Goal: Ask a question

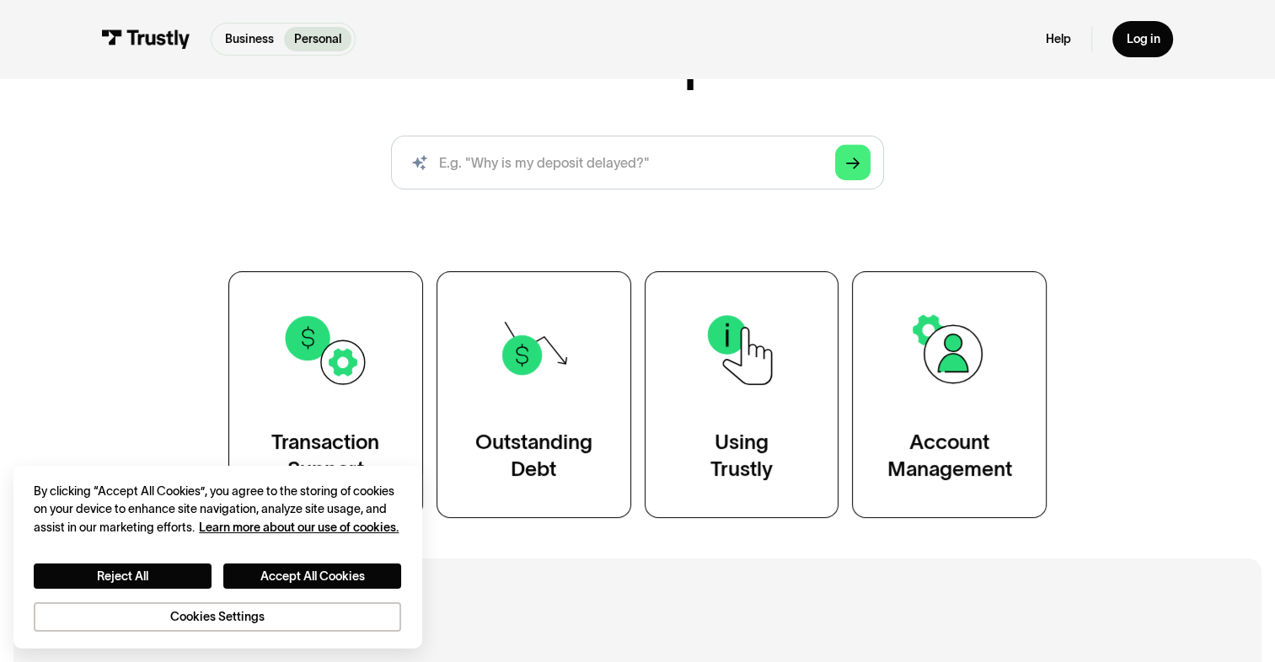
scroll to position [421, 0]
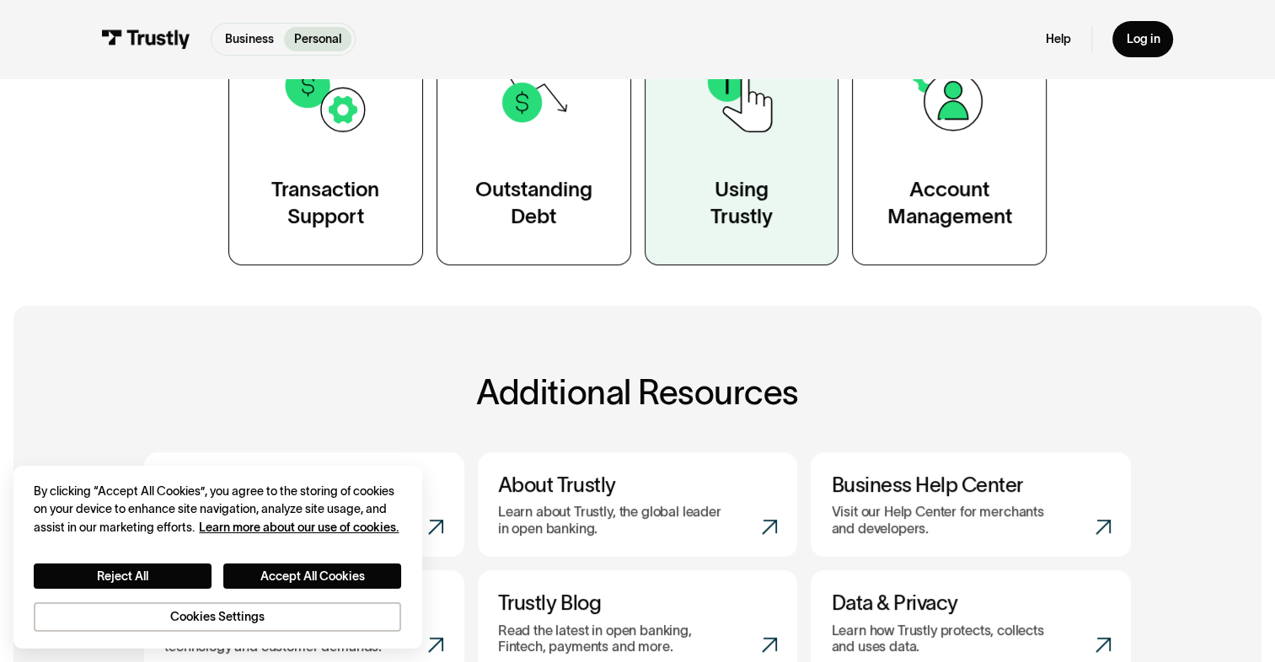
click at [728, 231] on div "Using Trustly" at bounding box center [741, 203] width 62 height 55
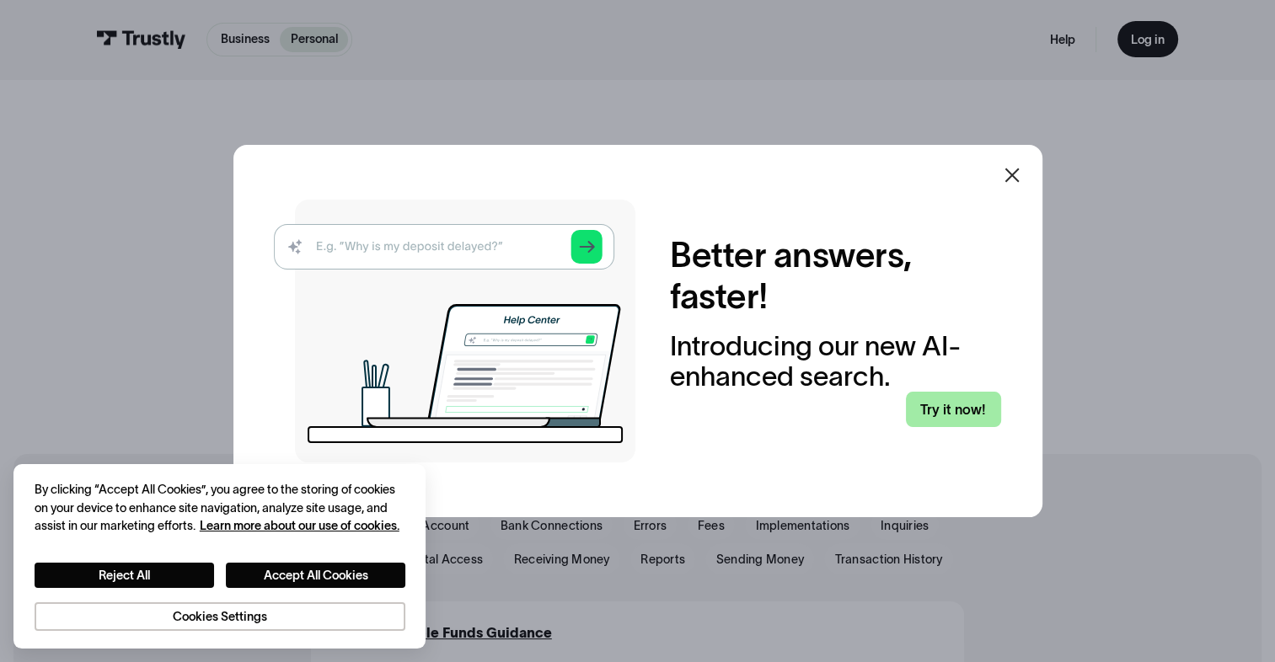
click at [971, 403] on link "Try it now!" at bounding box center [953, 410] width 95 height 36
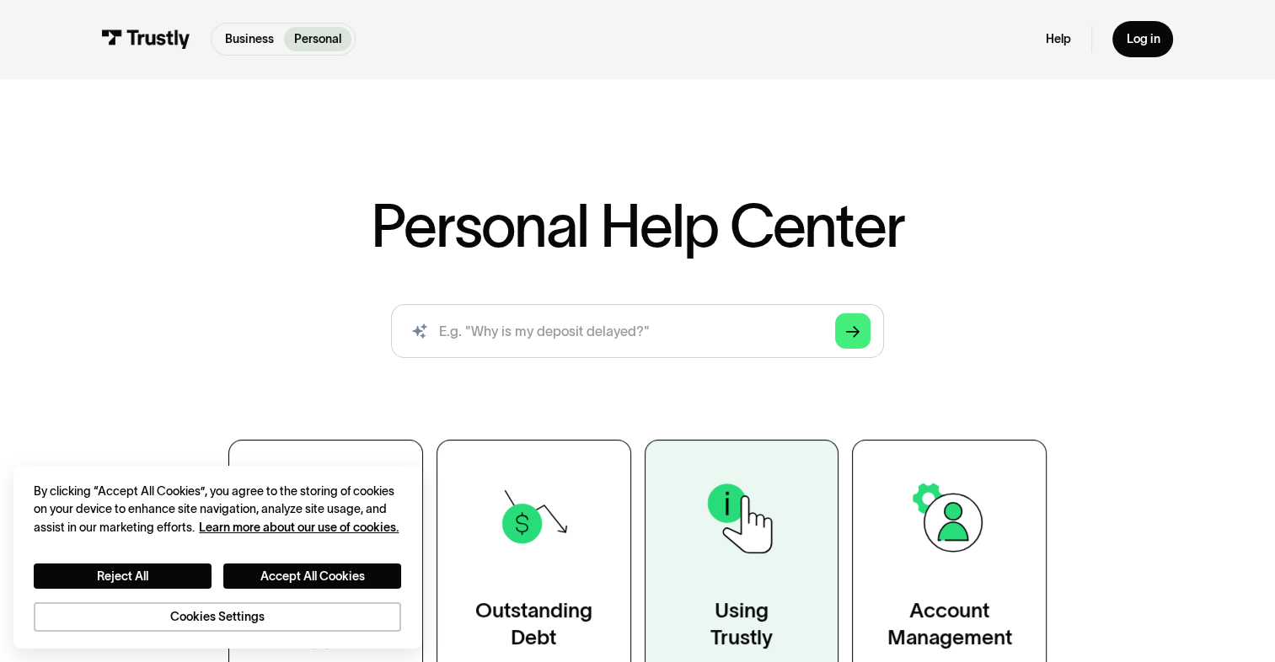
click at [761, 474] on link "Using Trustly" at bounding box center [742, 563] width 195 height 247
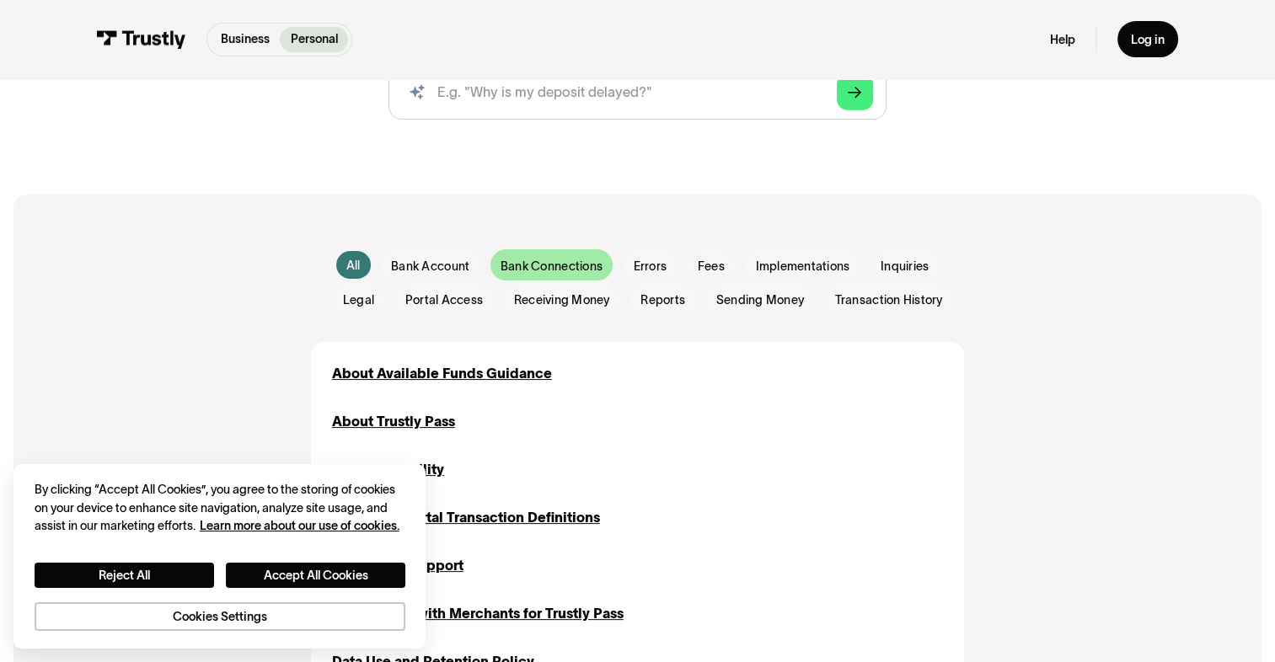
scroll to position [421, 0]
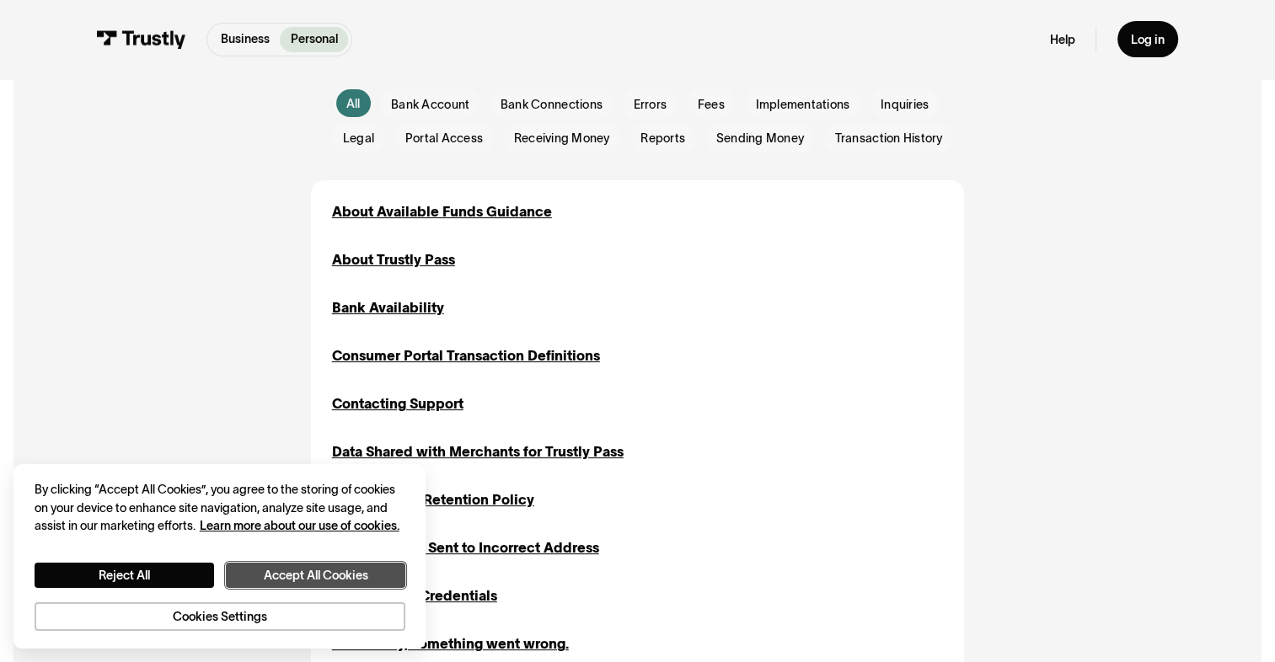
click at [263, 581] on button "Accept All Cookies" at bounding box center [315, 576] width 179 height 26
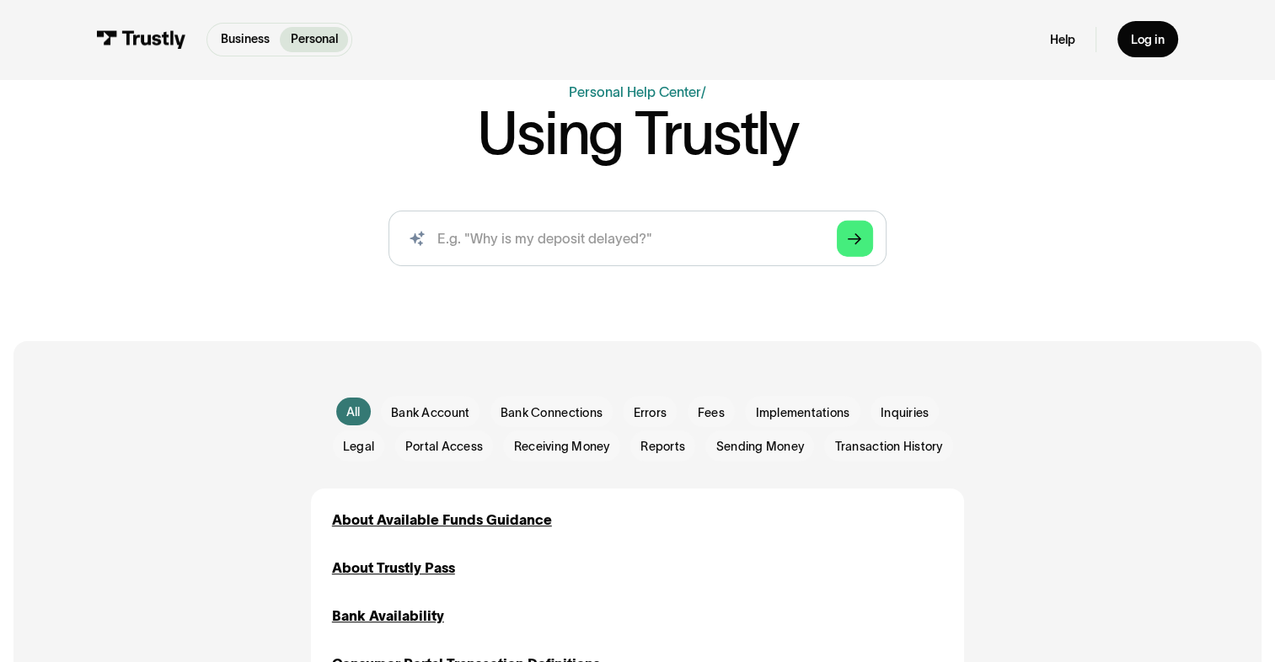
scroll to position [84, 0]
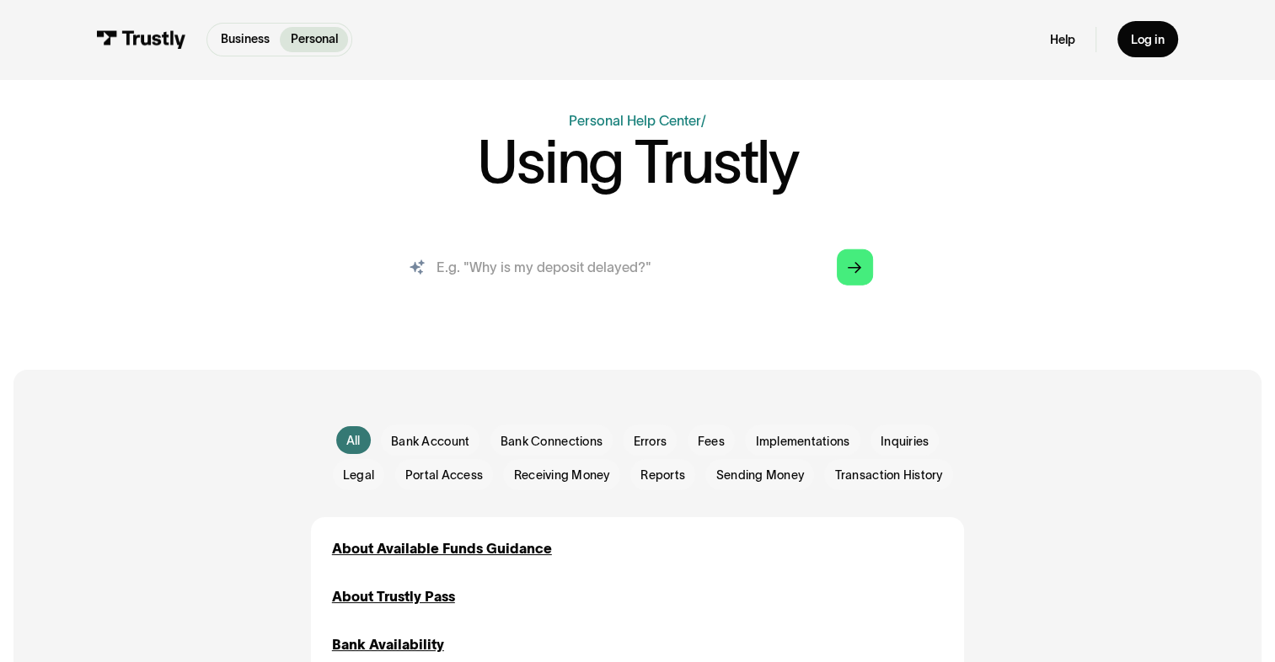
click at [583, 281] on input "search" at bounding box center [637, 266] width 498 height 55
type input "I use a app called underdogs, to withdraw money im using trustly to connect my …"
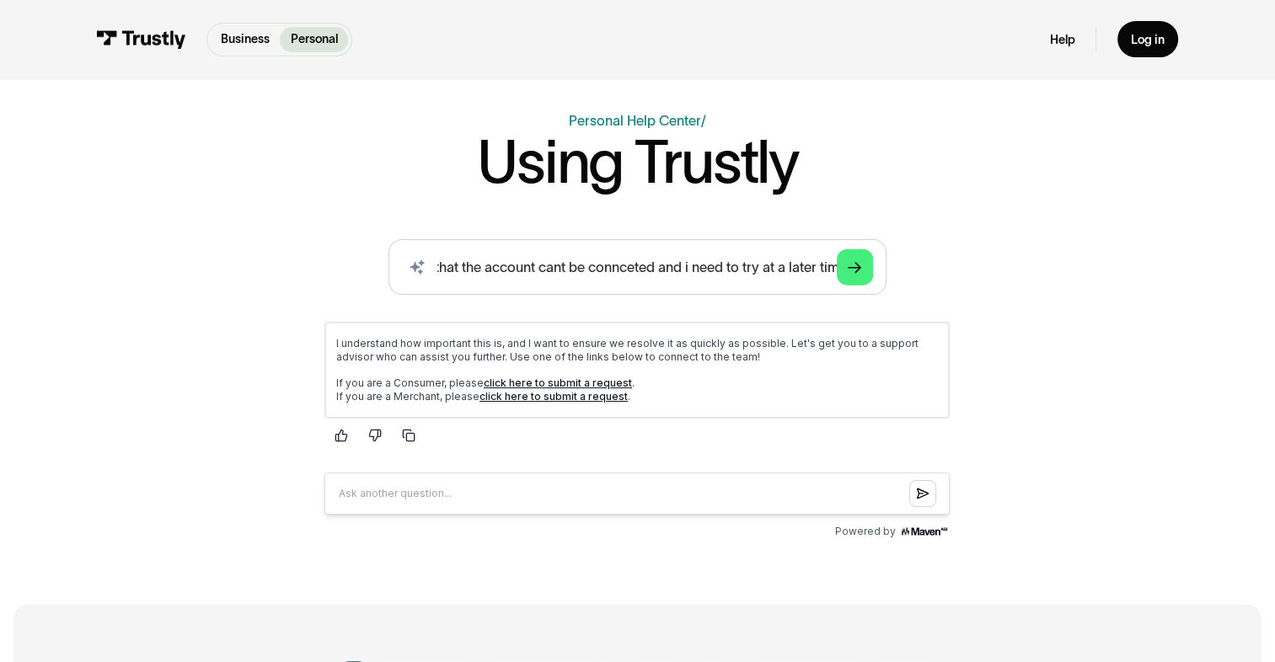
scroll to position [0, 0]
click at [581, 378] on link "click here to submit a request" at bounding box center [558, 382] width 148 height 13
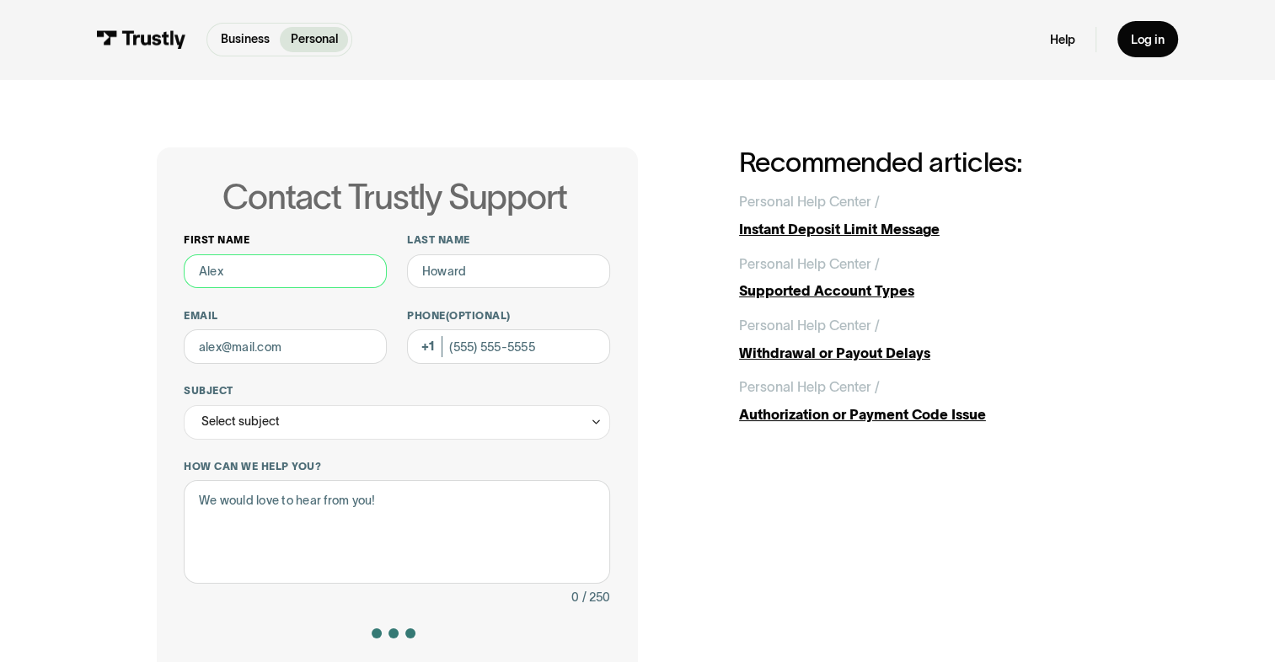
click at [325, 281] on input "First name" at bounding box center [285, 271] width 203 height 35
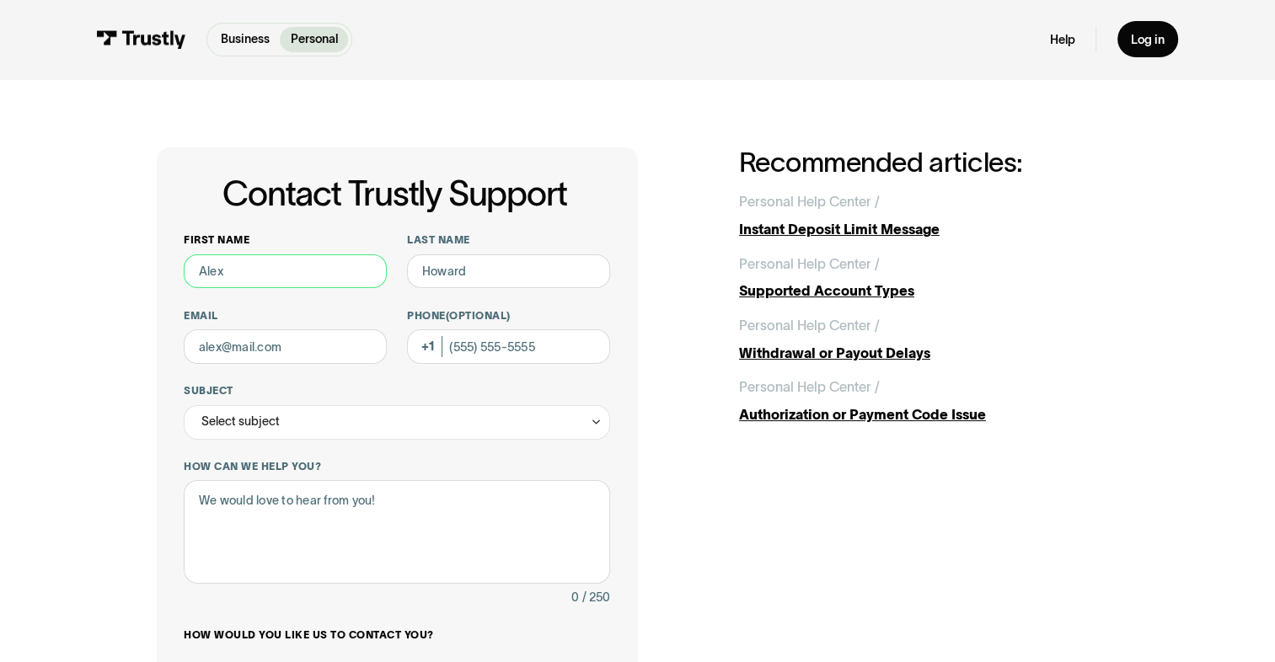
type input "Nathaniel"
type input "Heyward"
type input "(689) 266-6762"
click at [312, 358] on input "Email" at bounding box center [285, 346] width 203 height 35
type input "helbrian04@gmail.com"
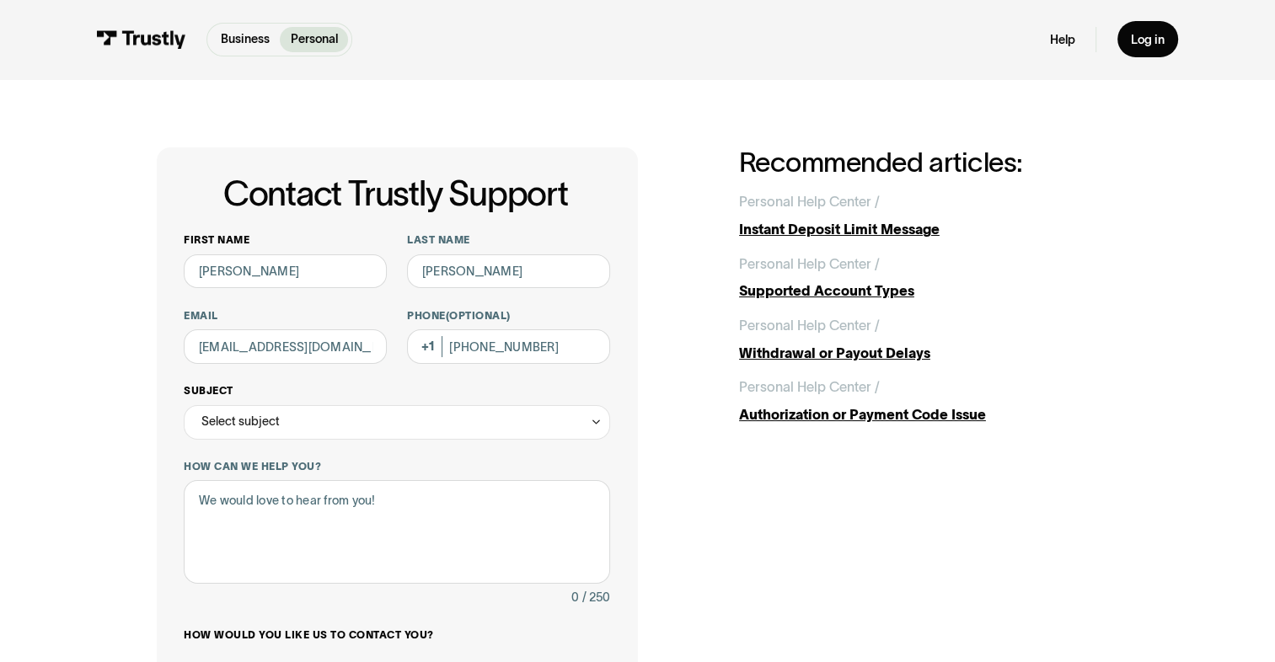
click at [317, 425] on div "Select subject" at bounding box center [396, 422] width 425 height 35
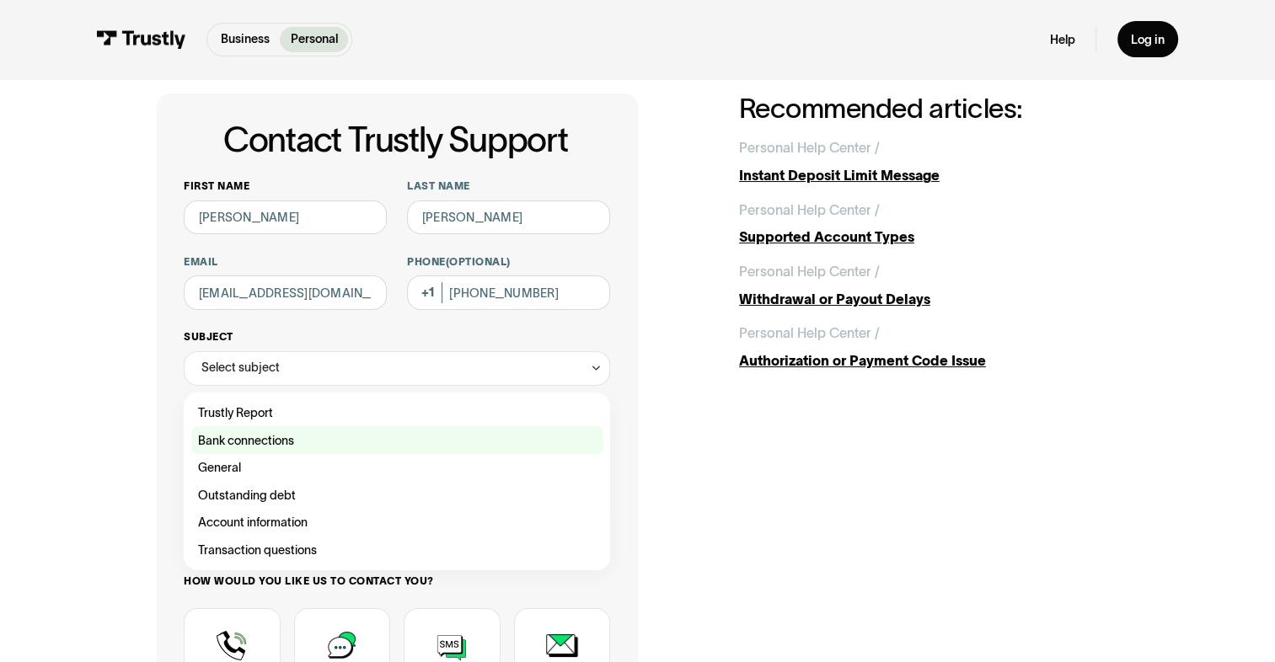
scroll to position [84, 0]
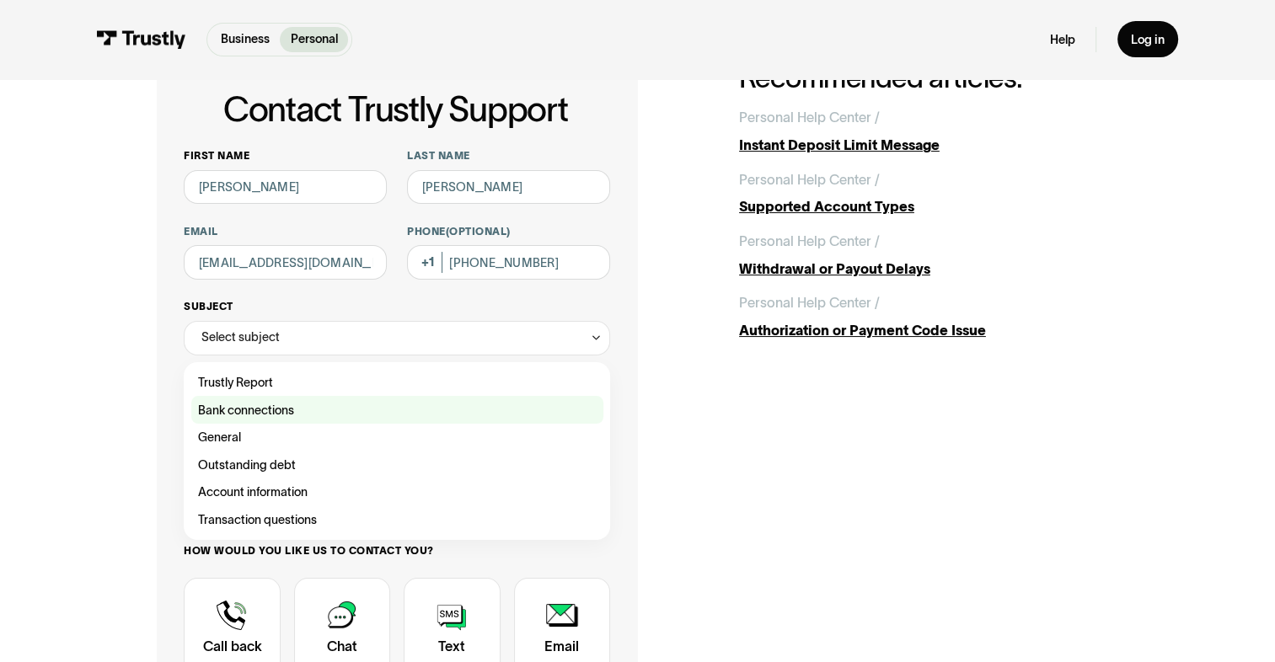
click at [297, 413] on div "Contact Trustly Support" at bounding box center [397, 410] width 412 height 28
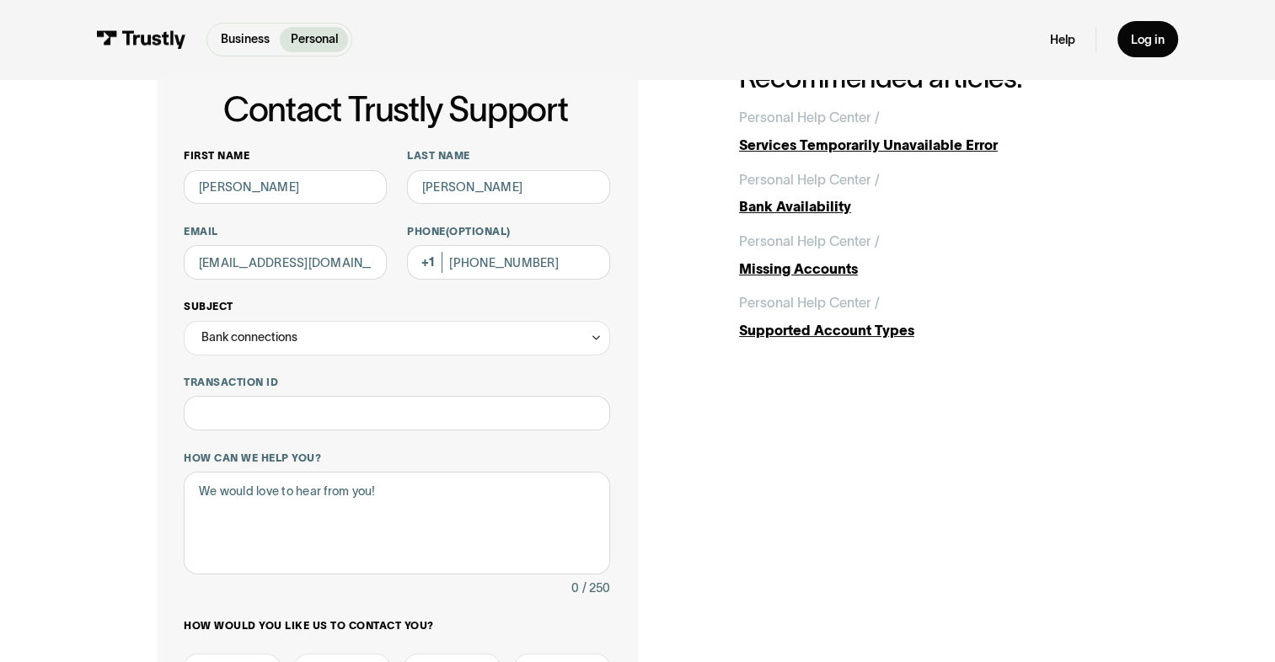
click at [303, 338] on div "Bank connections" at bounding box center [396, 338] width 425 height 35
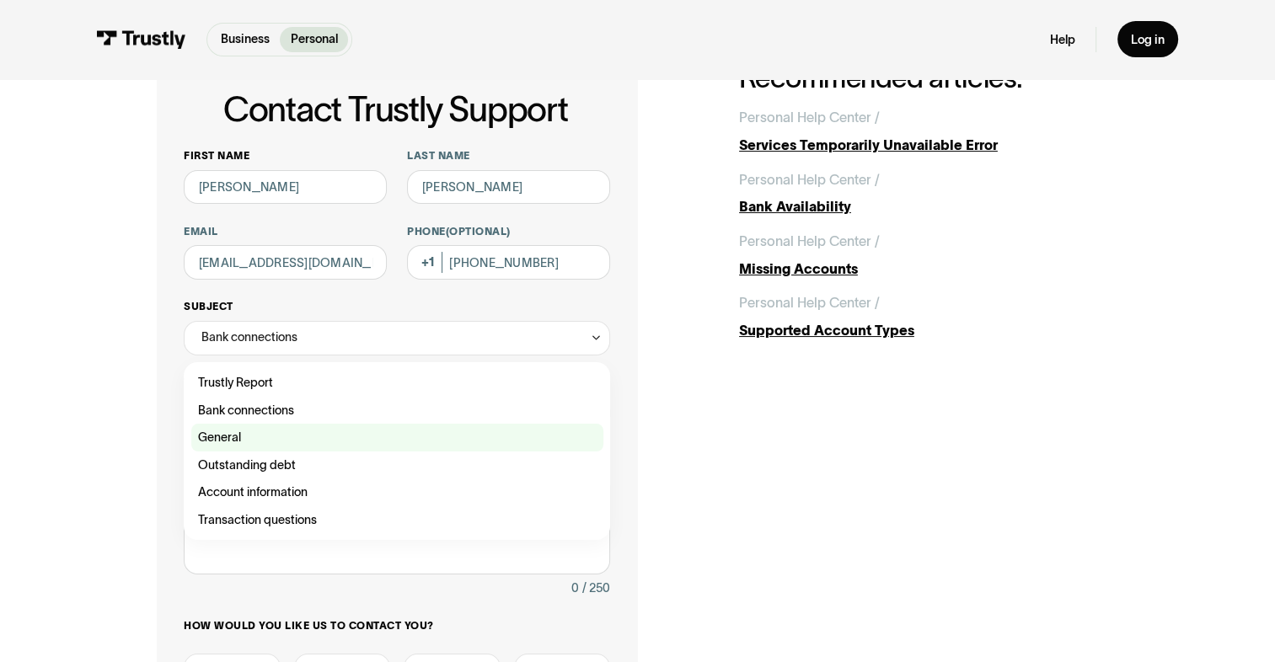
click at [266, 434] on div "Contact Trustly Support" at bounding box center [397, 438] width 412 height 28
type input "*******"
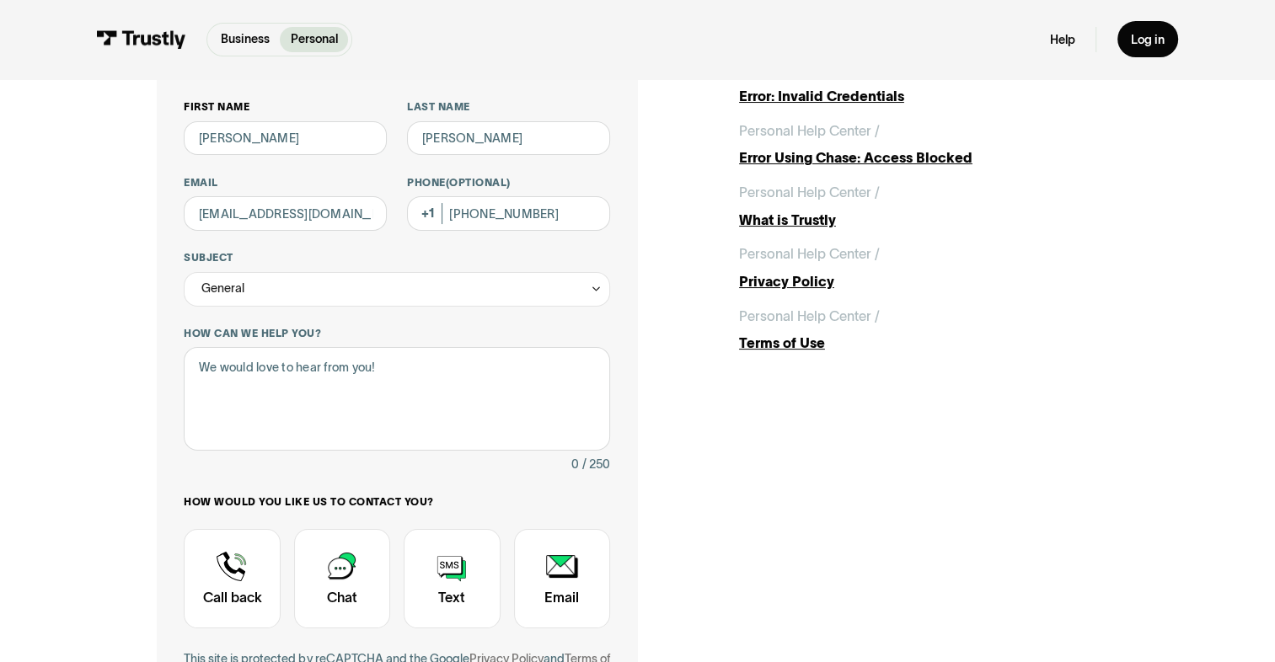
scroll to position [253, 0]
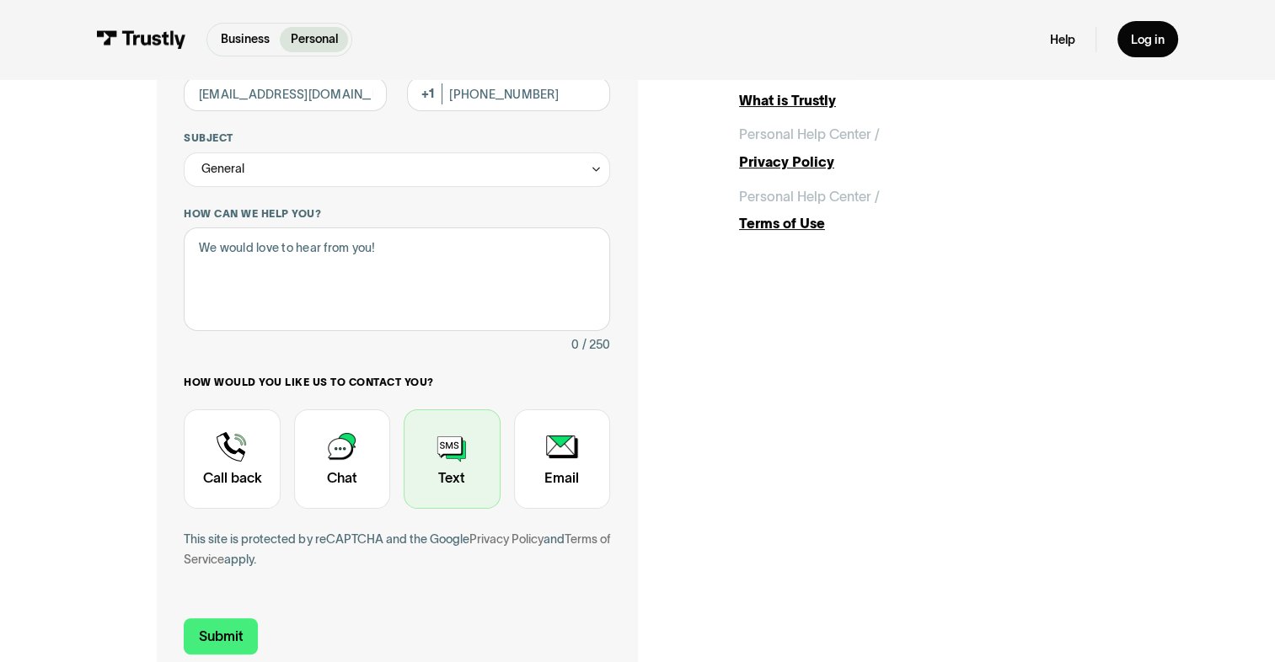
click at [476, 458] on div "Contact Trustly Support" at bounding box center [452, 458] width 96 height 99
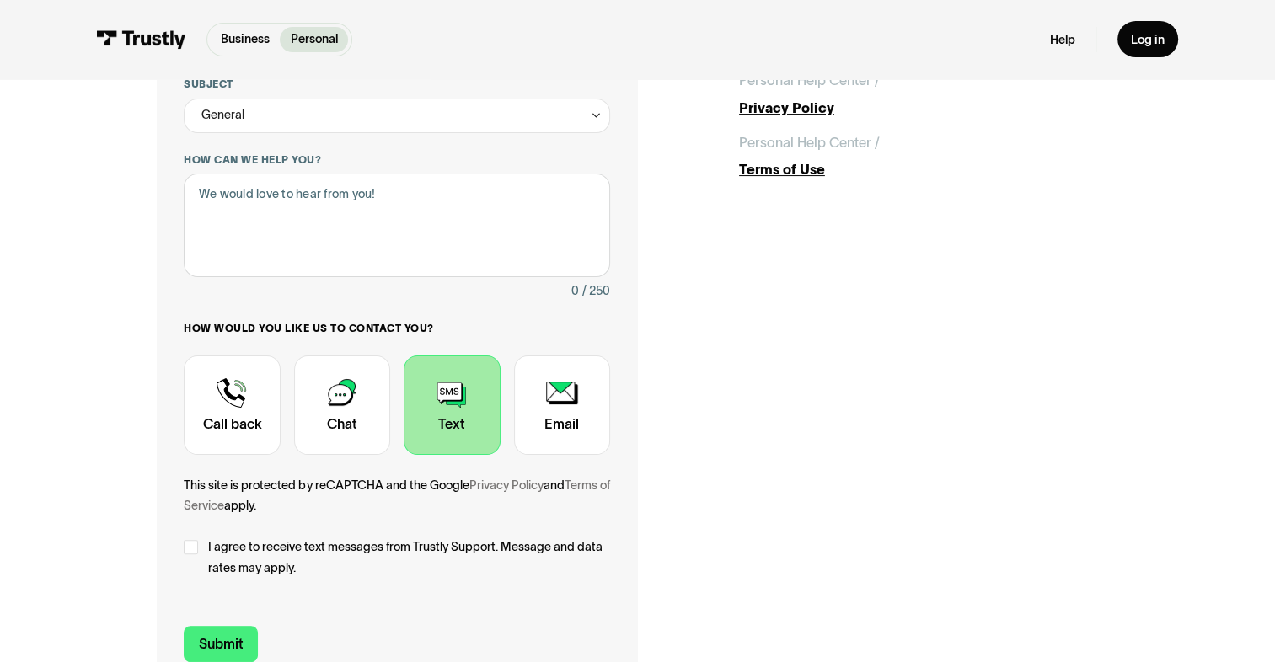
scroll to position [337, 0]
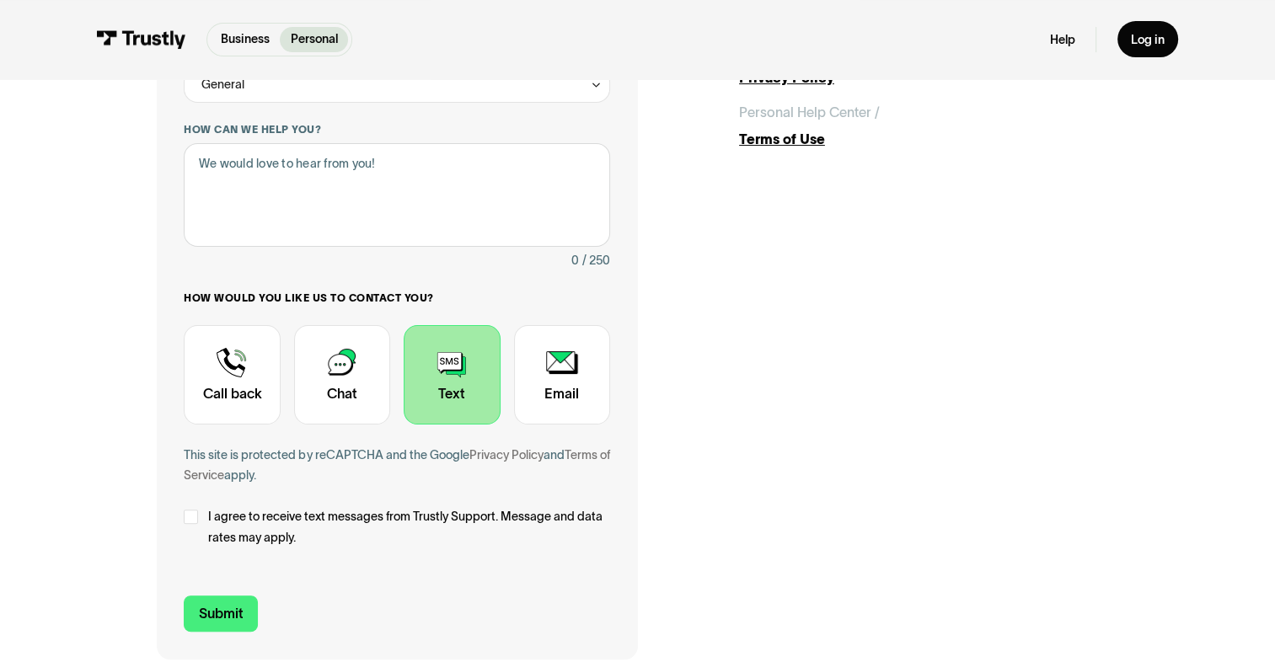
click at [280, 534] on span "I agree to receive text messages from Trustly Support. Message and data rates m…" at bounding box center [409, 526] width 402 height 41
click at [247, 406] on div "Contact Trustly Support" at bounding box center [232, 374] width 96 height 99
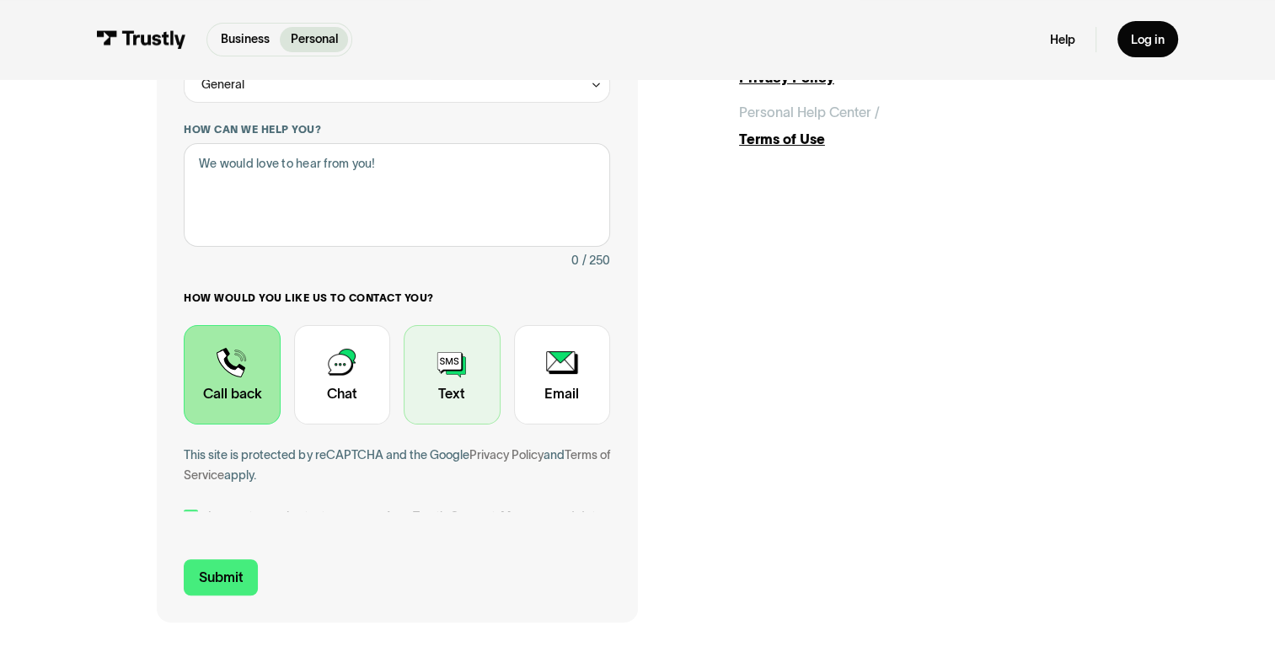
click at [418, 403] on div "Contact Trustly Support" at bounding box center [452, 374] width 96 height 99
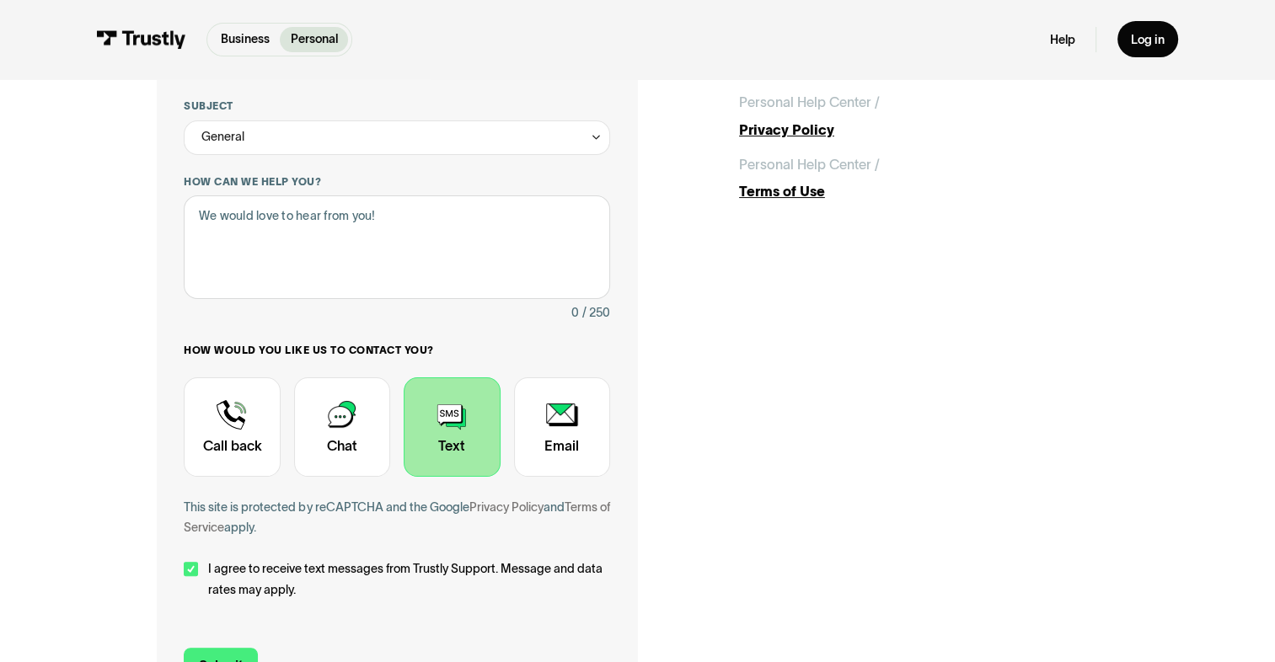
scroll to position [506, 0]
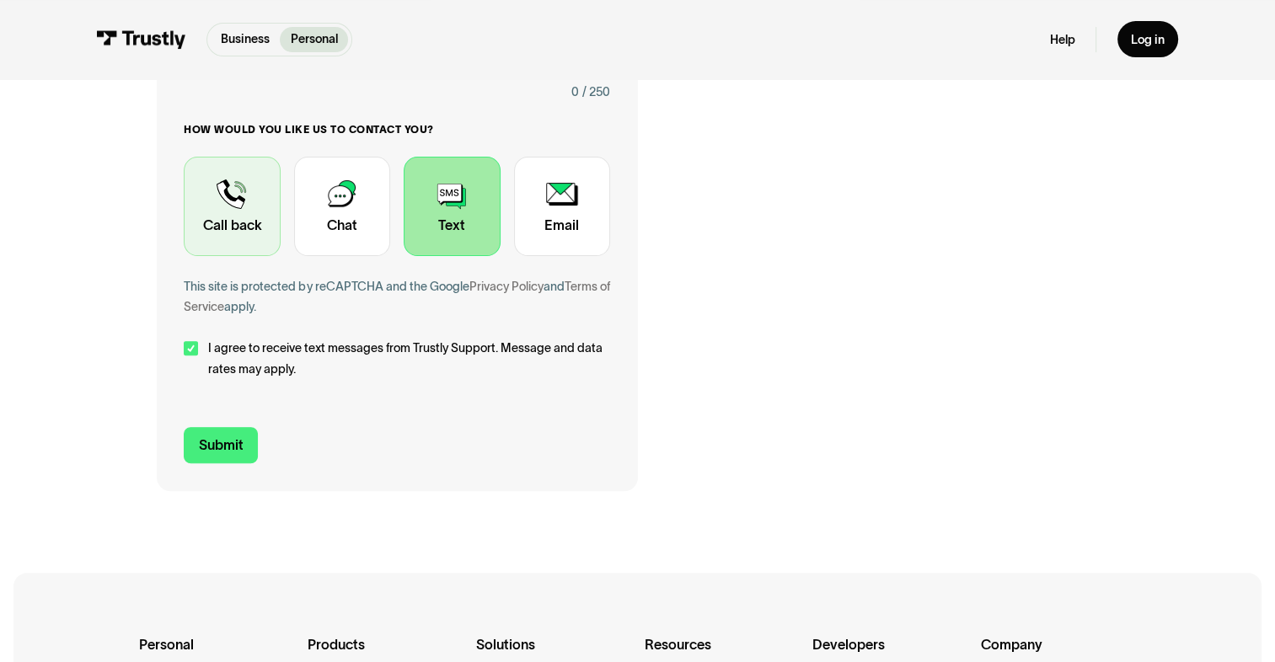
click at [257, 231] on div "Contact Trustly Support" at bounding box center [232, 206] width 96 height 99
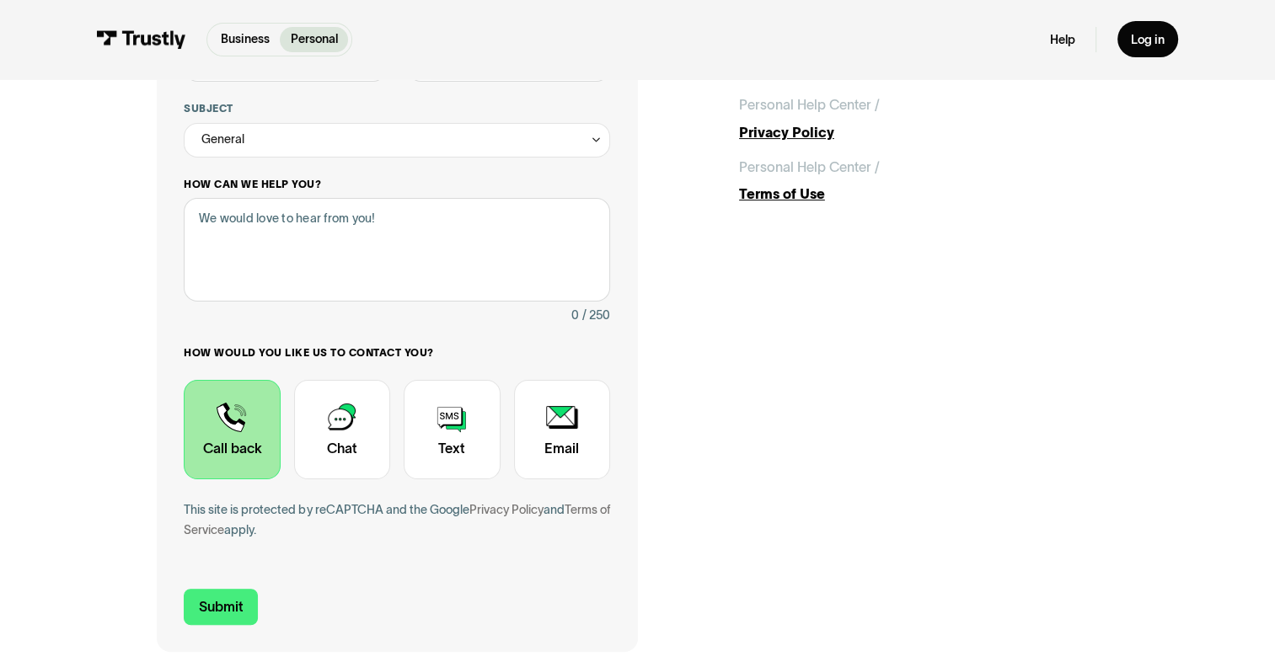
scroll to position [253, 0]
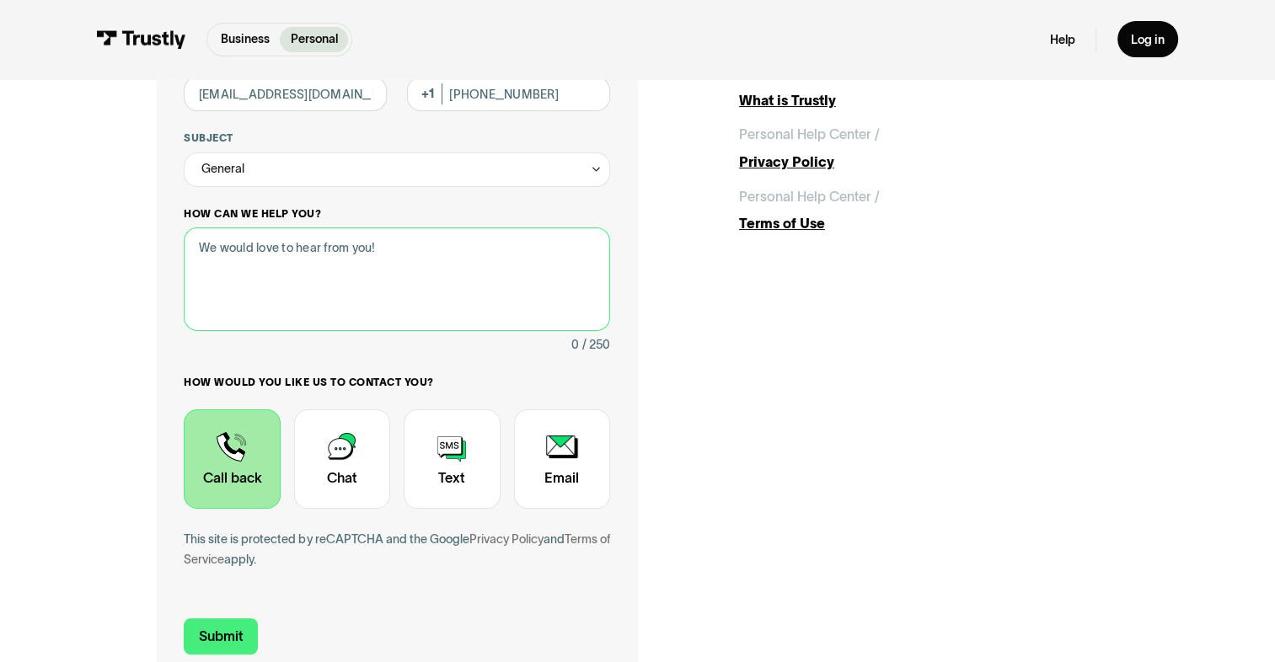
click at [283, 271] on textarea "How can we help you?" at bounding box center [396, 278] width 425 height 103
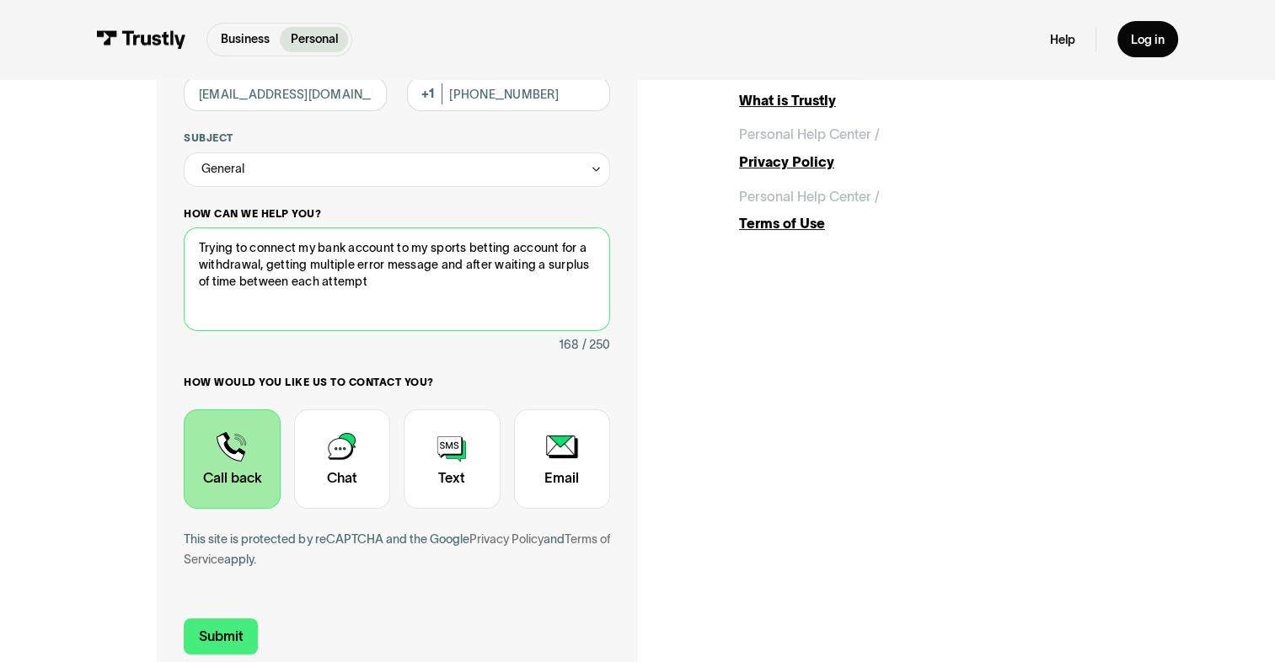
click at [424, 281] on textarea "Trying to connect my bank account to my sports betting account for a withdrawal…" at bounding box center [396, 278] width 425 height 103
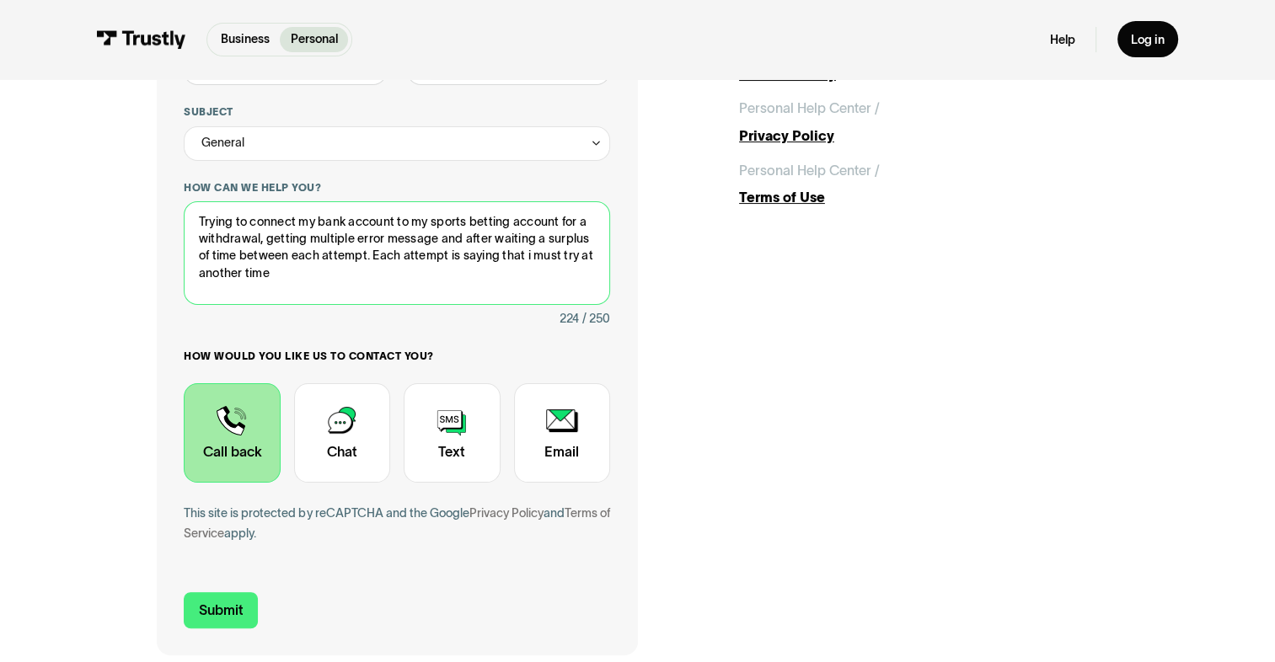
scroll to position [506, 0]
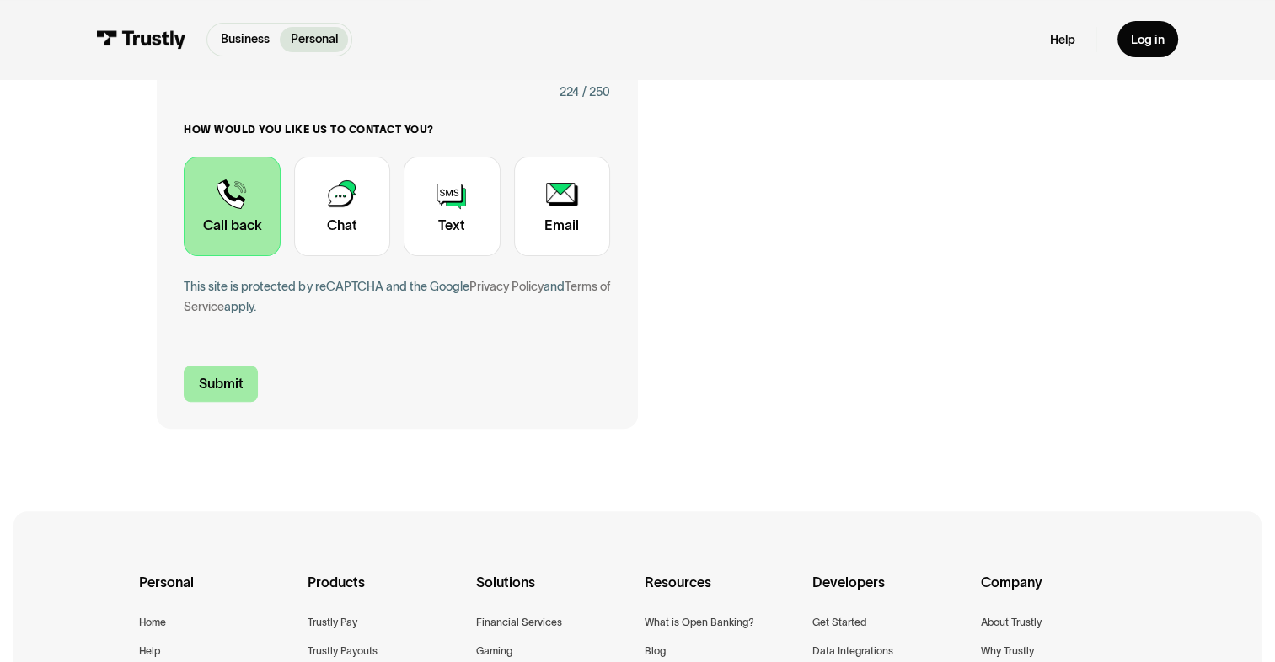
type textarea "Trying to connect my bank account to my sports betting account for a withdrawal…"
click at [225, 383] on input "Submit" at bounding box center [221, 384] width 74 height 36
type input "+16892666762"
